Goal: Find specific page/section: Find specific page/section

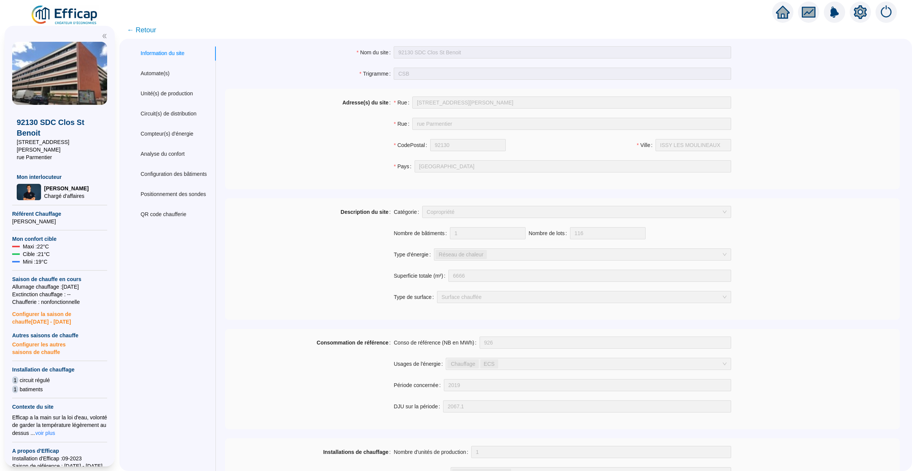
scroll to position [388, 0]
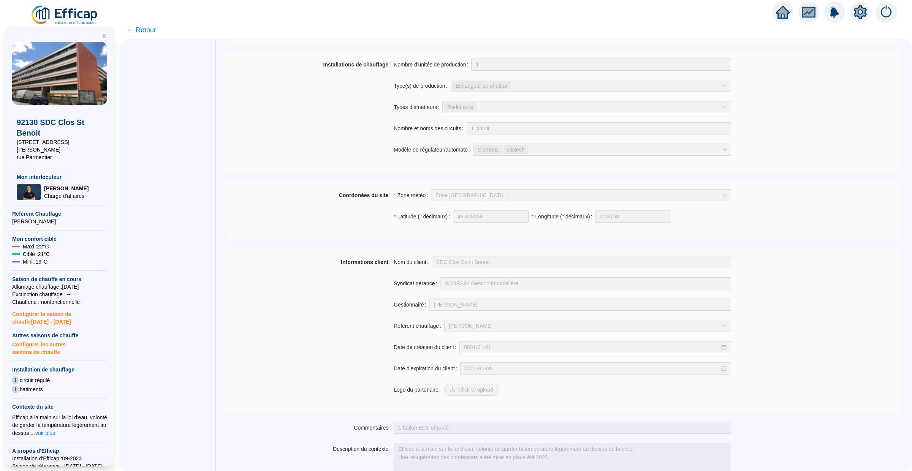
click at [797, 7] on div at bounding box center [834, 12] width 125 height 21
click at [775, 14] on div at bounding box center [782, 12] width 21 height 21
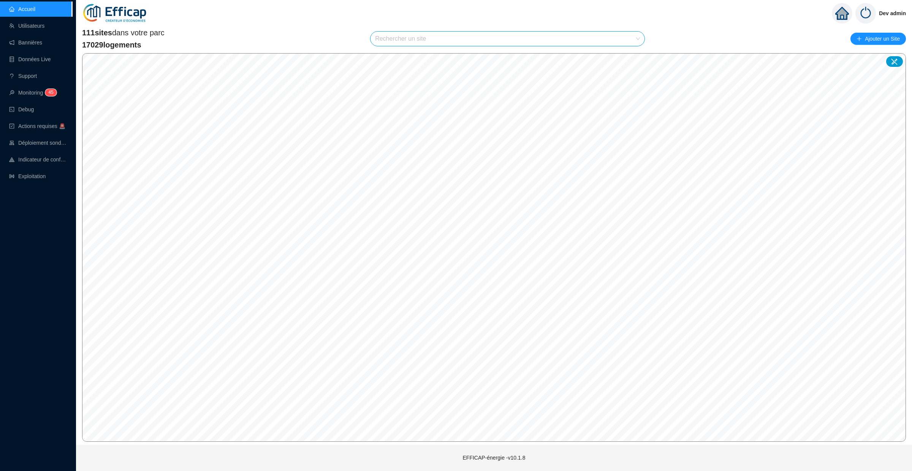
click at [429, 37] on input "search" at bounding box center [504, 39] width 258 height 14
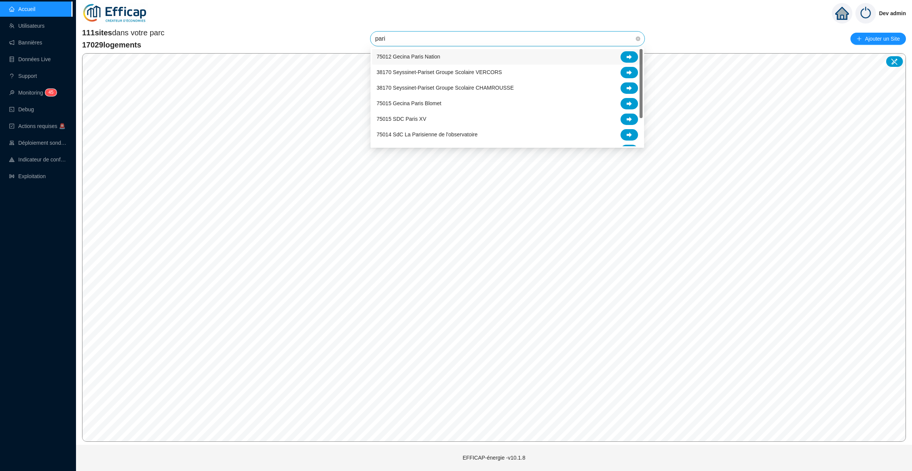
type input "[GEOGRAPHIC_DATA]"
click at [434, 115] on div "75015 SDC Paris XV" at bounding box center [507, 119] width 261 height 11
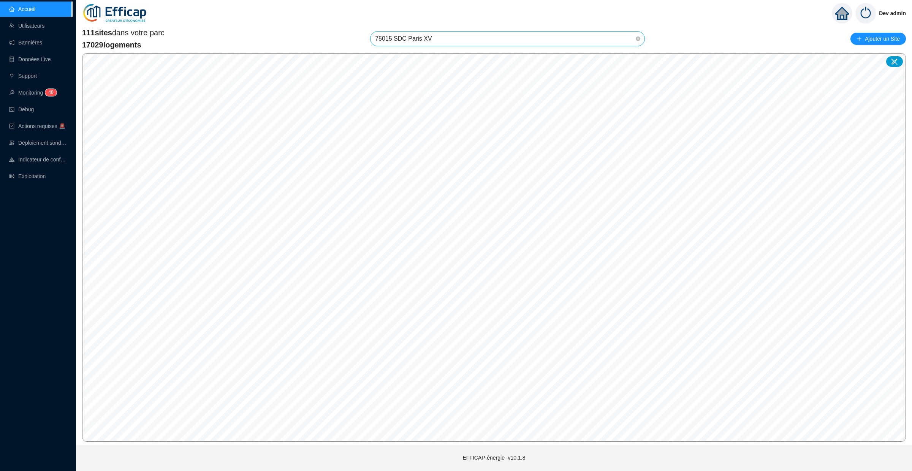
scroll to position [424, 0]
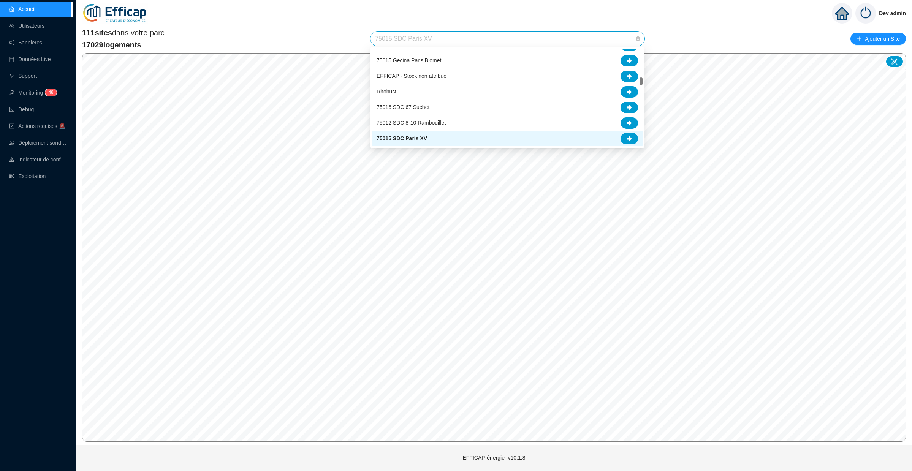
drag, startPoint x: 421, startPoint y: 40, endPoint x: 394, endPoint y: 40, distance: 27.0
click at [394, 40] on span "75015 SDC Paris XV" at bounding box center [507, 39] width 265 height 14
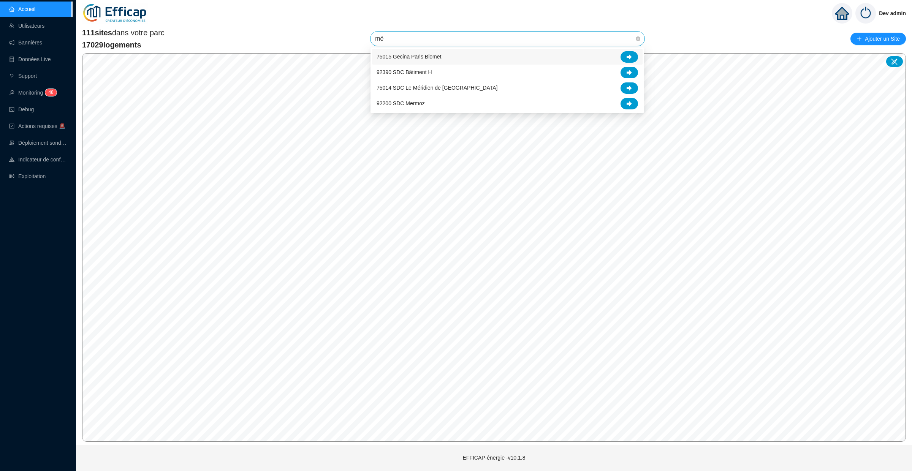
scroll to position [0, 0]
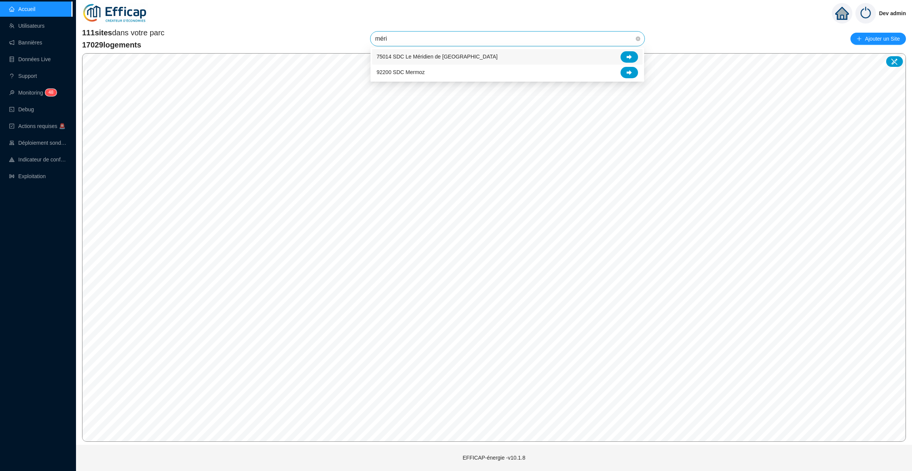
type input "mérid"
click at [622, 55] on div at bounding box center [628, 56] width 17 height 11
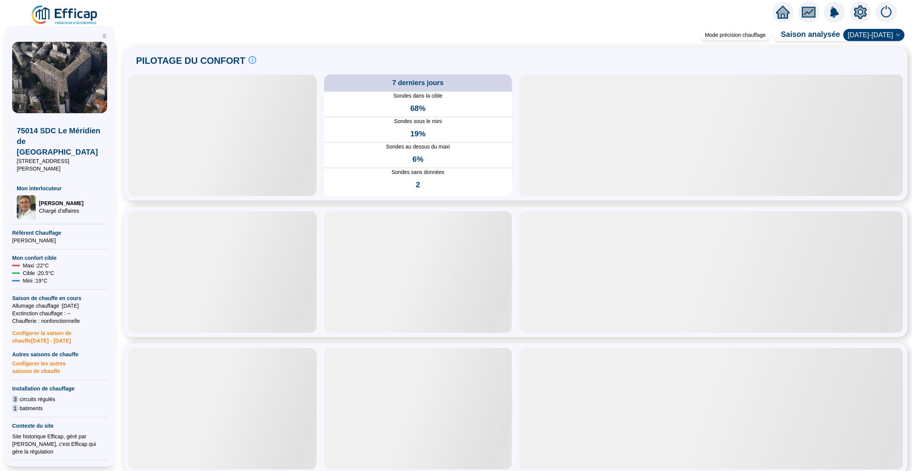
click at [470, 32] on div "Mode précision chauffage Saison analysée [DATE]-[DATE] PILOTAGE DU CONFORT Le p…" at bounding box center [515, 251] width 793 height 439
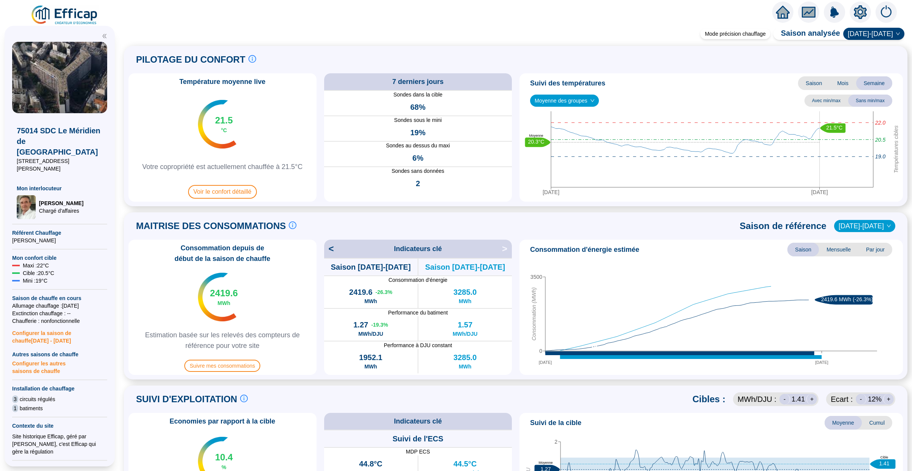
click at [359, 21] on span at bounding box center [515, 25] width 793 height 9
click at [877, 250] on span "Par jour" at bounding box center [875, 250] width 34 height 14
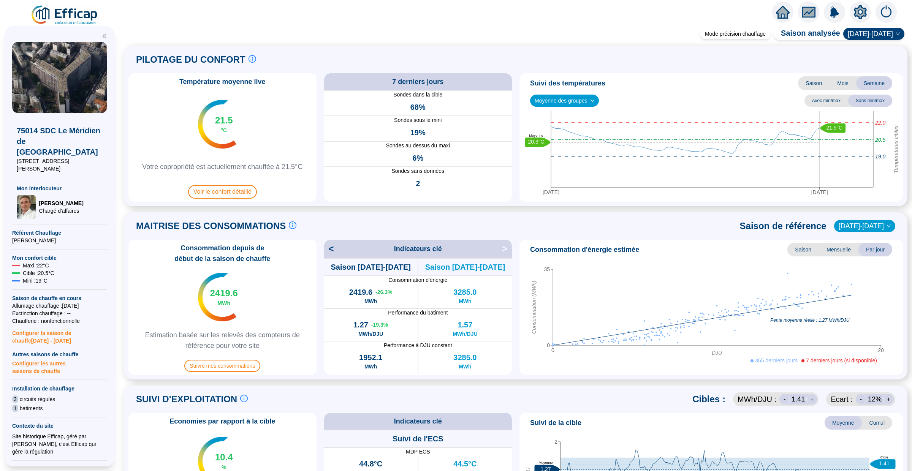
click at [701, 212] on div "Mode précision chauffage Saison analysée [DATE]-[DATE] PILOTAGE DU CONFORT Le p…" at bounding box center [515, 251] width 793 height 440
click at [482, 210] on div "Mode précision chauffage Saison analysée [DATE]-[DATE] PILOTAGE DU CONFORT Le p…" at bounding box center [515, 251] width 793 height 440
click at [881, 231] on span "[DATE]-[DATE]" at bounding box center [865, 225] width 52 height 11
click at [870, 242] on div "[DATE]-[DATE]" at bounding box center [870, 241] width 37 height 8
click at [566, 222] on div "MAITRISE DES CONSOMMATIONS Les consommations d'énergie proviennent des fourniss…" at bounding box center [515, 226] width 774 height 18
